Goal: Information Seeking & Learning: Check status

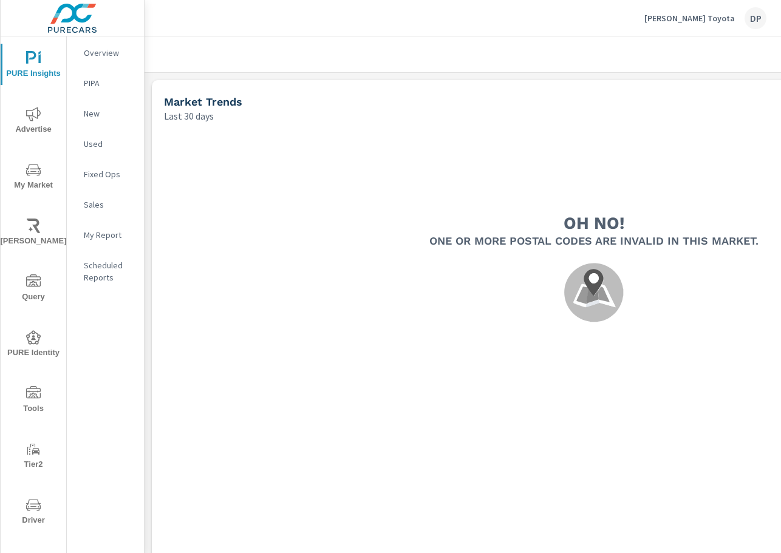
click at [575, 223] on h2 "Oh no!" at bounding box center [594, 223] width 61 height 21
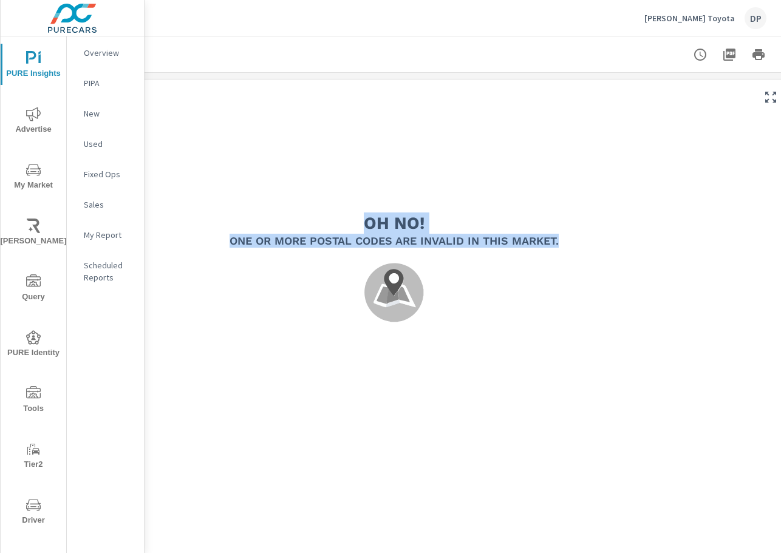
drag, startPoint x: 562, startPoint y: 220, endPoint x: 775, endPoint y: 240, distance: 214.1
click at [644, 240] on div "Market Trends Sterling McCall Toyota Report date range: Sep 14, 2025 - Oct 13, …" at bounding box center [463, 294] width 637 height 517
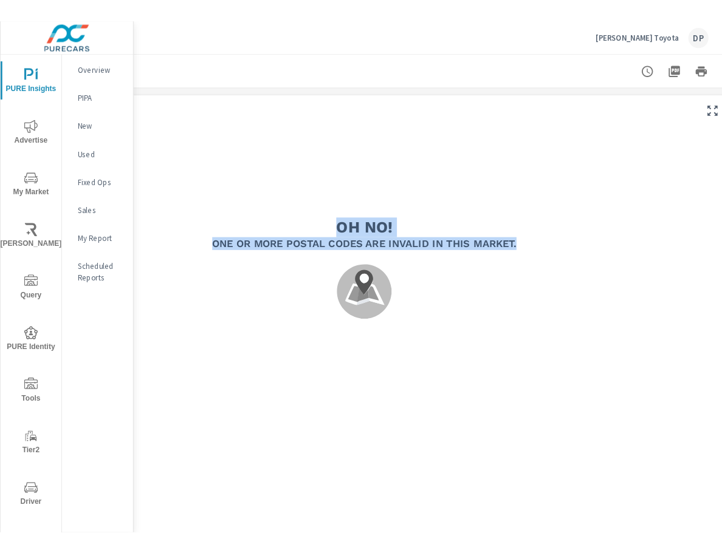
scroll to position [0, 216]
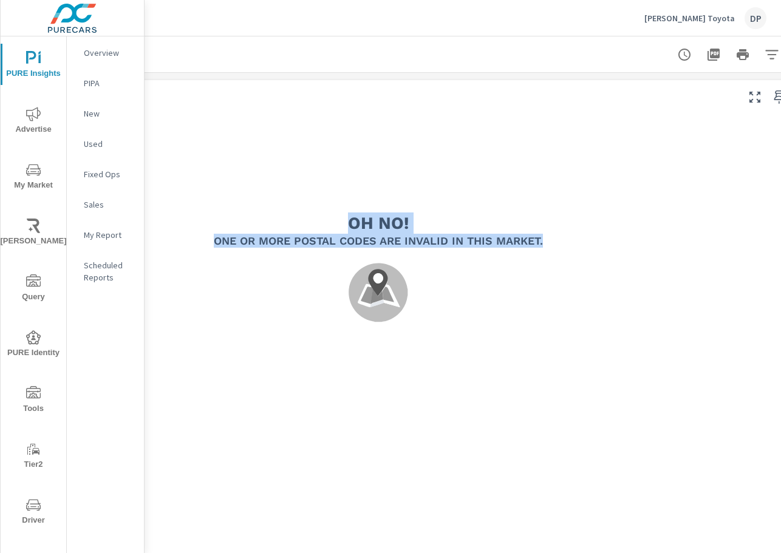
copy div "Oh no! One or more postal codes are invalid in this Market. .map-bw_svg__st2{fi…"
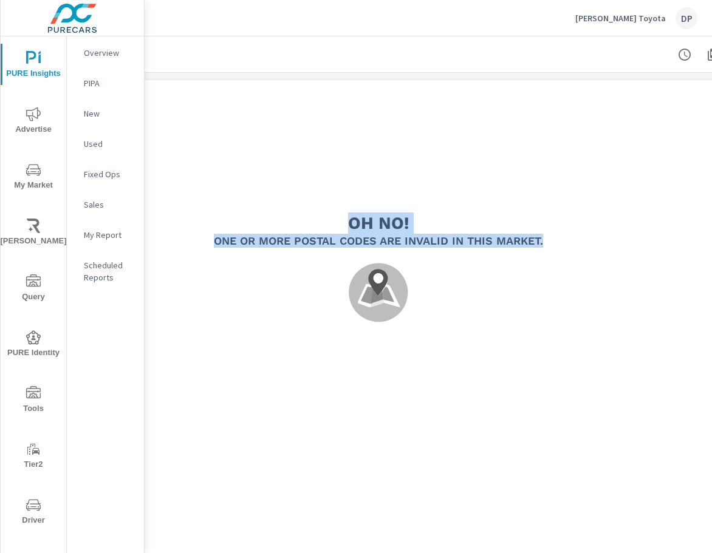
click at [471, 241] on h5 "One or more postal codes are invalid in this Market." at bounding box center [378, 241] width 329 height 14
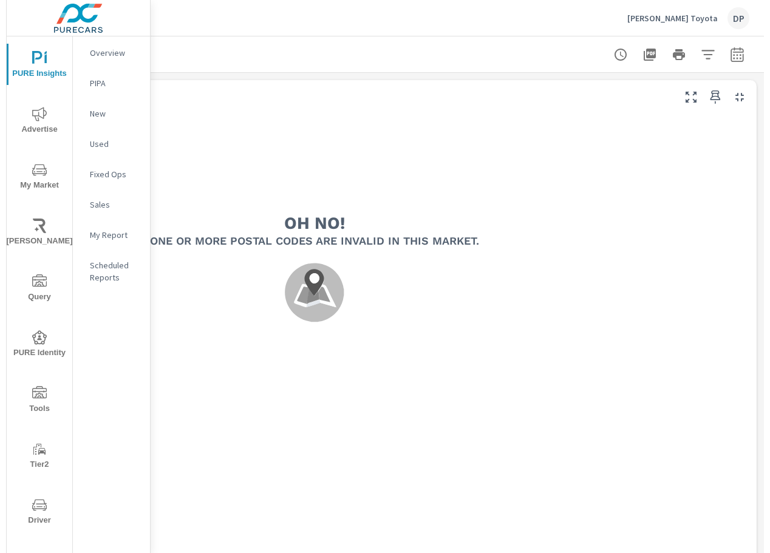
scroll to position [0, 295]
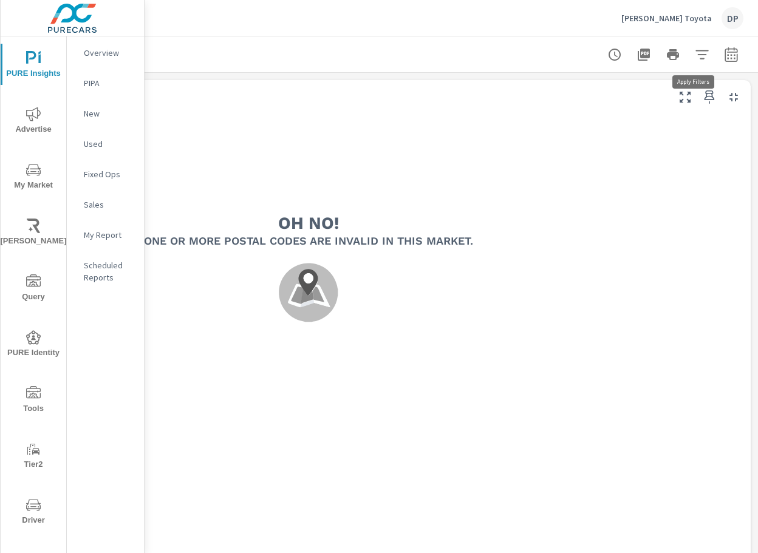
click at [697, 56] on icon "button" at bounding box center [702, 54] width 15 height 15
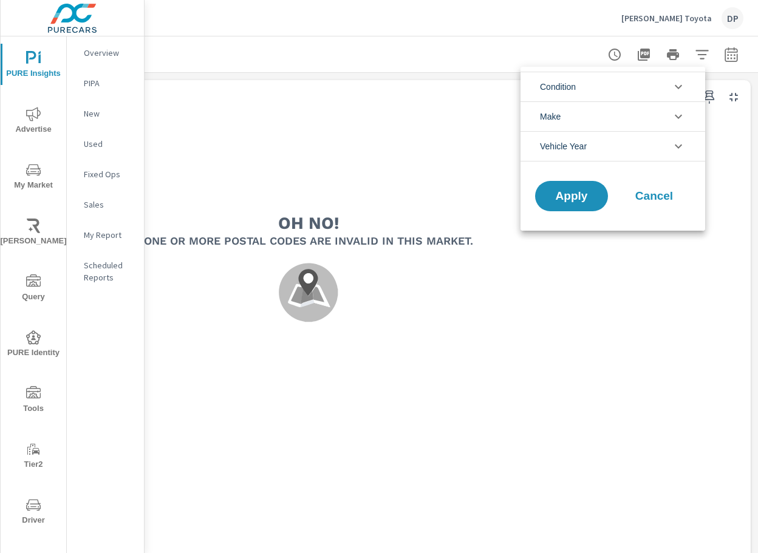
click at [618, 117] on li "Make" at bounding box center [613, 116] width 185 height 30
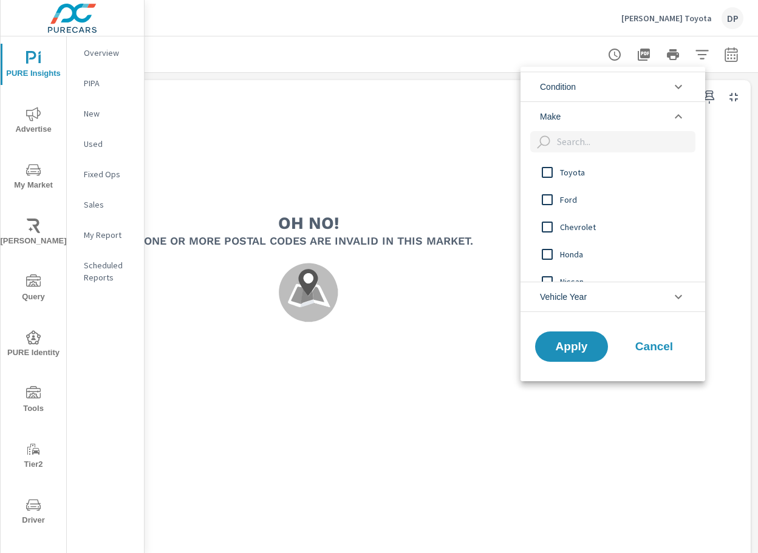
click at [555, 170] on input "filter options" at bounding box center [547, 173] width 26 height 26
click at [585, 348] on span "Apply" at bounding box center [572, 347] width 50 height 12
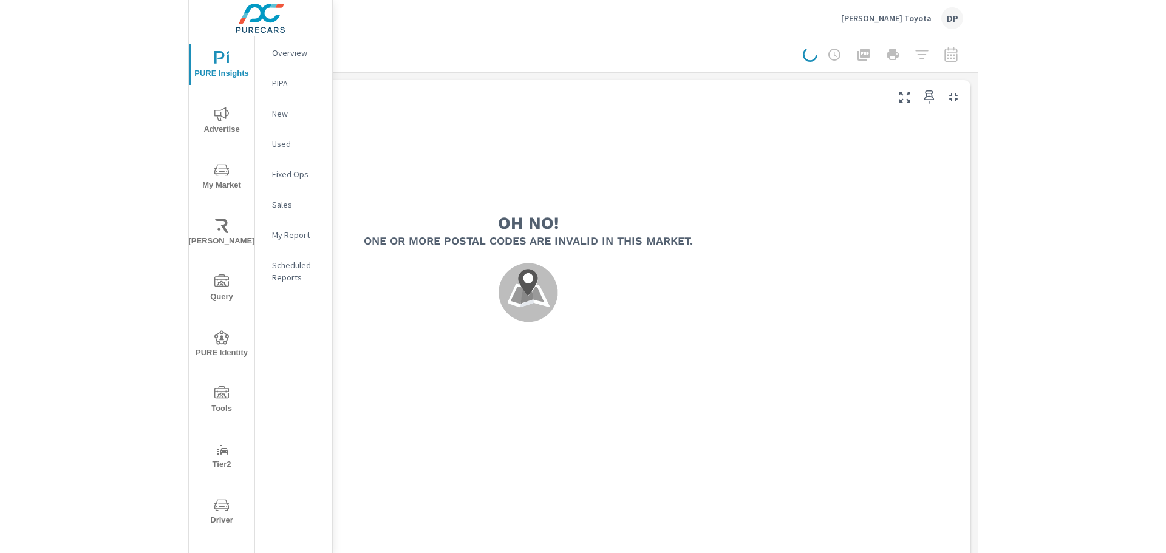
scroll to position [0, 254]
